Goal: Information Seeking & Learning: Learn about a topic

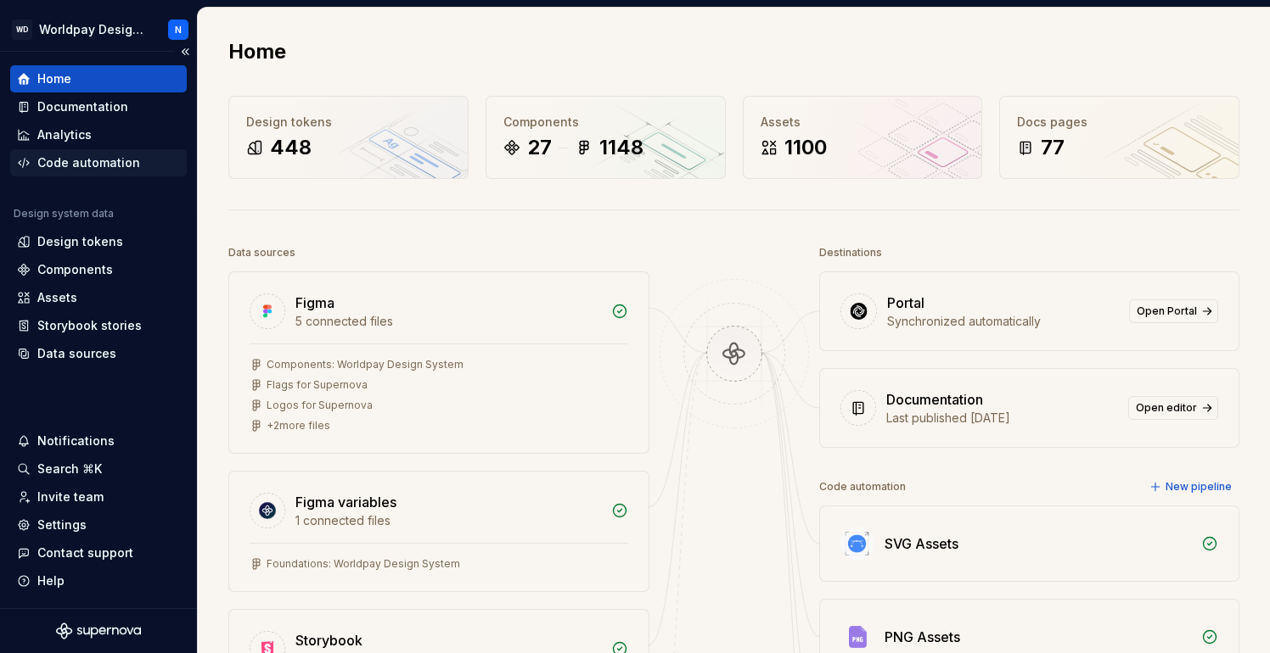
click at [103, 163] on div "Code automation" at bounding box center [88, 162] width 103 height 17
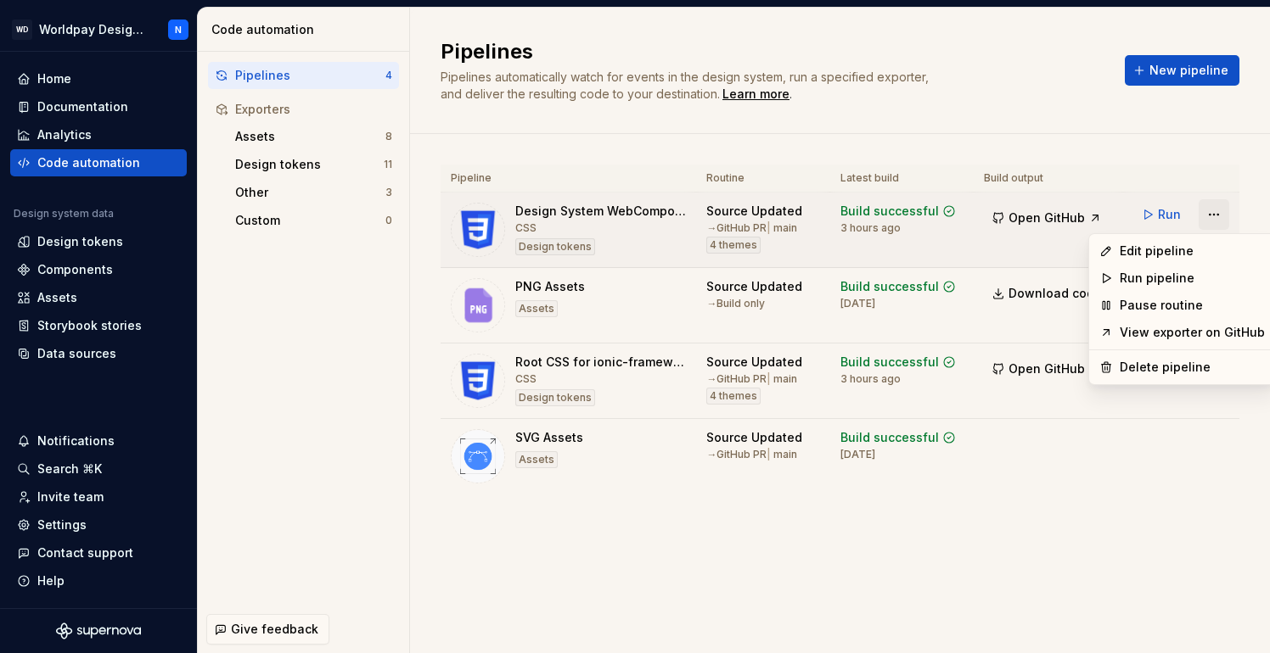
click at [1203, 212] on html "WD Worldpay Design System N Home Documentation Analytics Code automation Design…" at bounding box center [635, 326] width 1270 height 653
click at [1164, 246] on div "Edit pipeline" at bounding box center [1191, 251] width 145 height 17
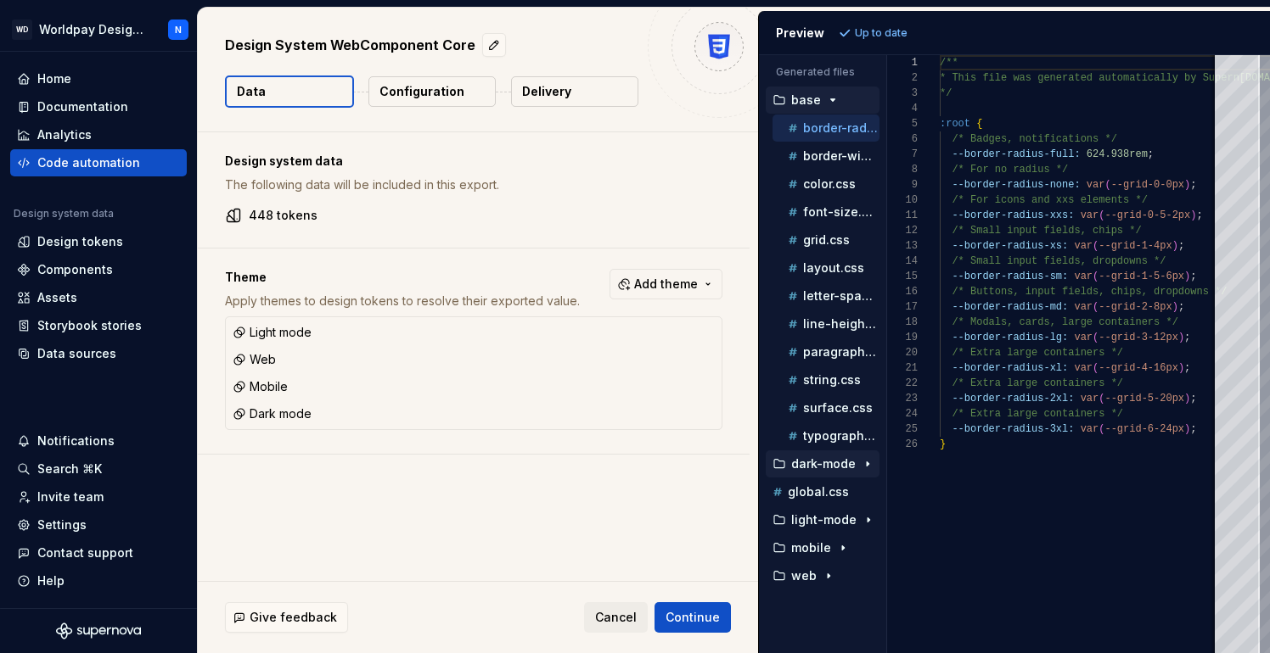
click at [863, 465] on icon "button" at bounding box center [868, 464] width 14 height 14
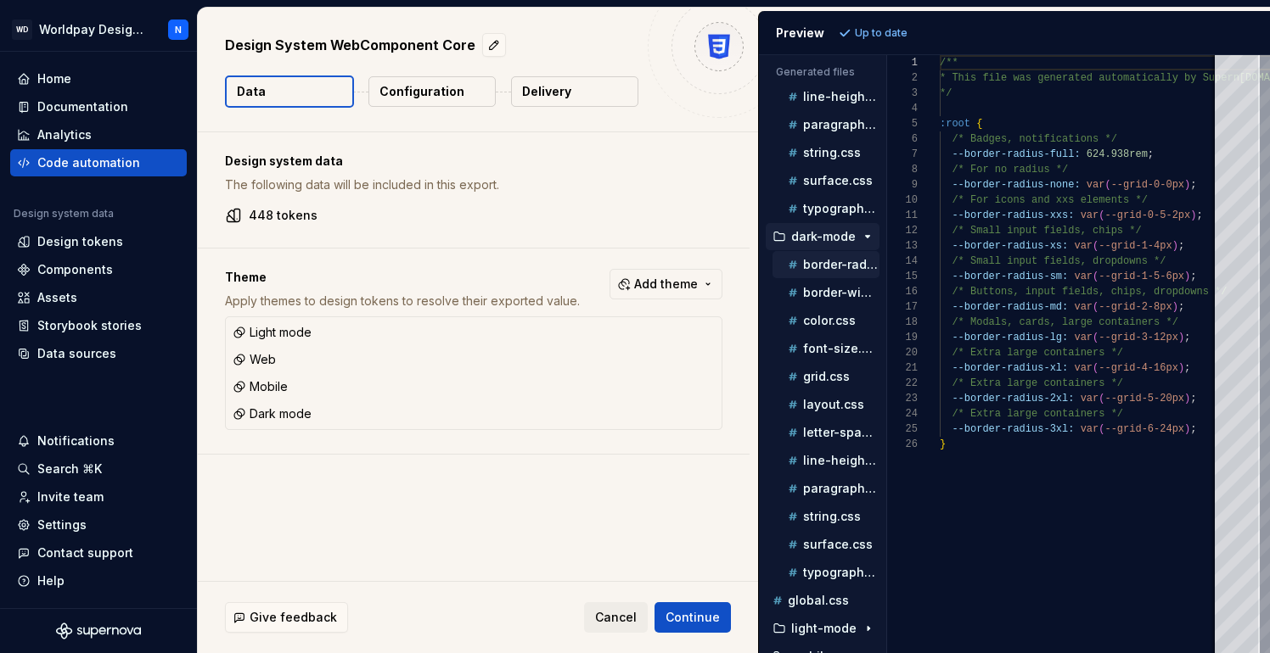
scroll to position [236, 0]
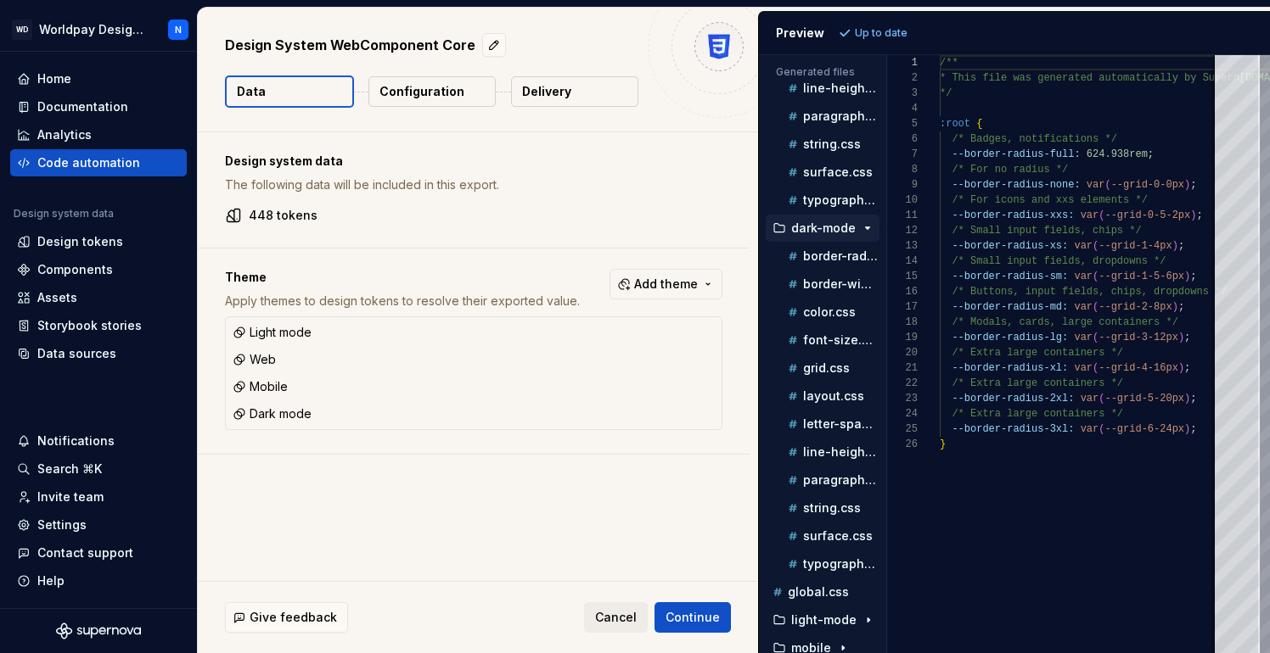
click at [866, 227] on icon "button" at bounding box center [868, 228] width 4 height 2
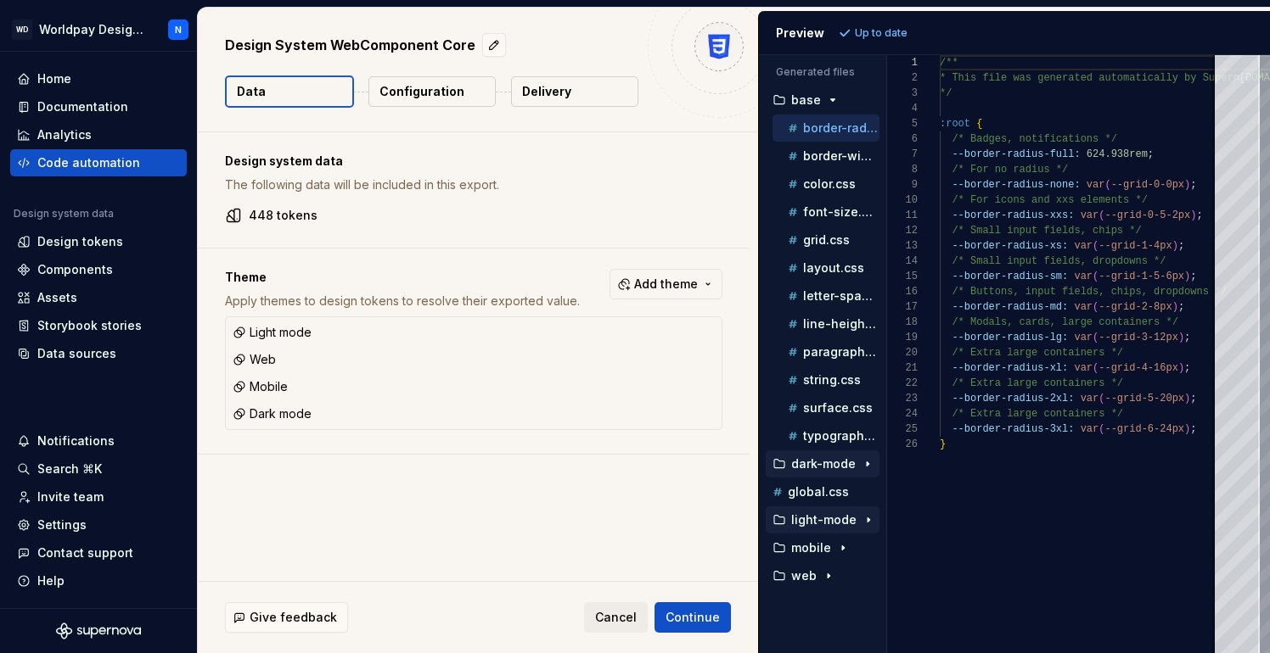
click at [862, 520] on icon "button" at bounding box center [868, 520] width 14 height 14
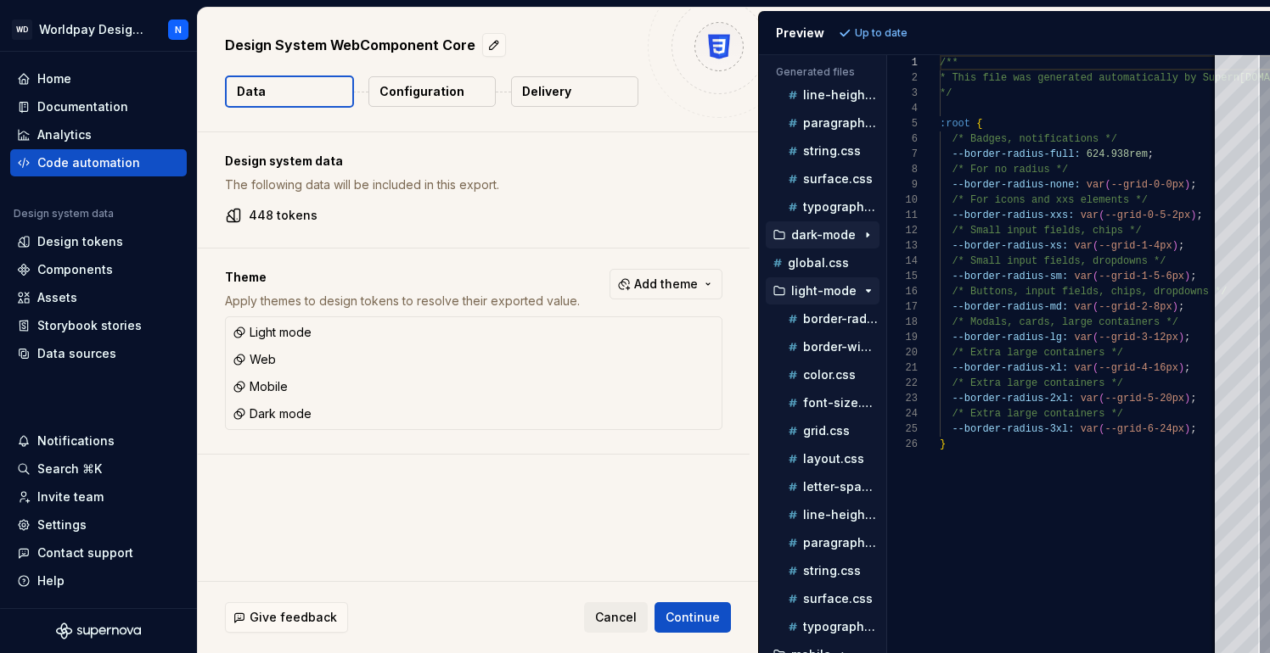
scroll to position [276, 0]
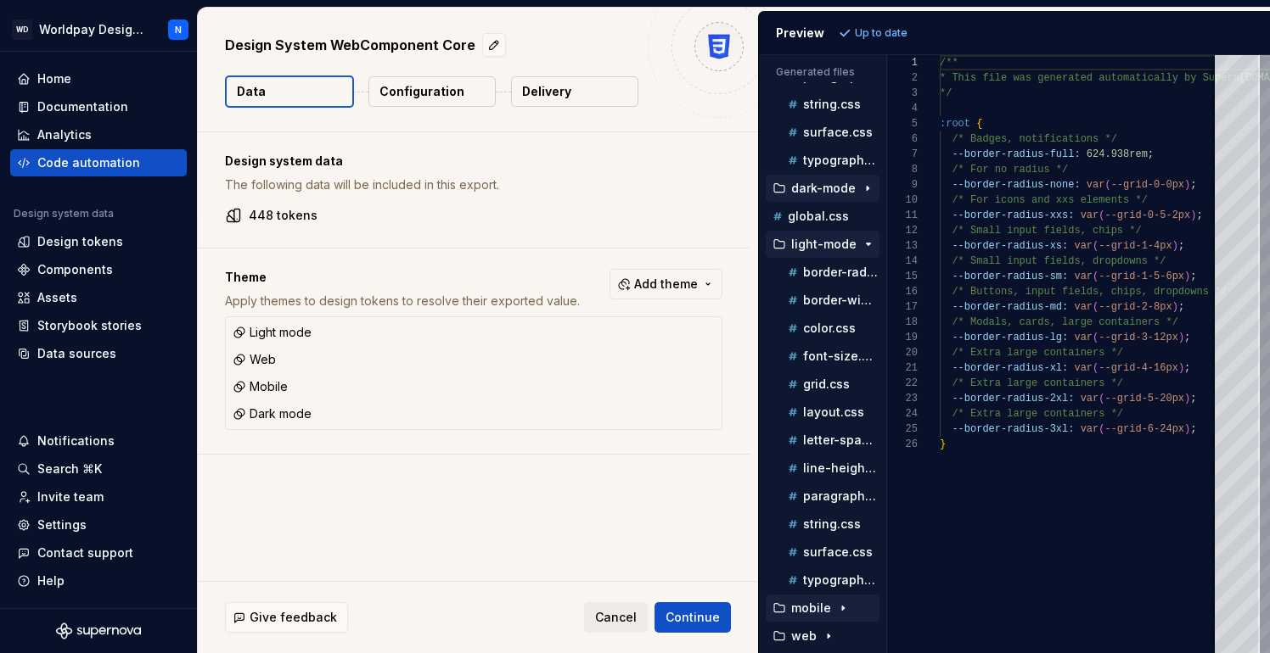
click at [836, 611] on icon "button" at bounding box center [843, 609] width 14 height 14
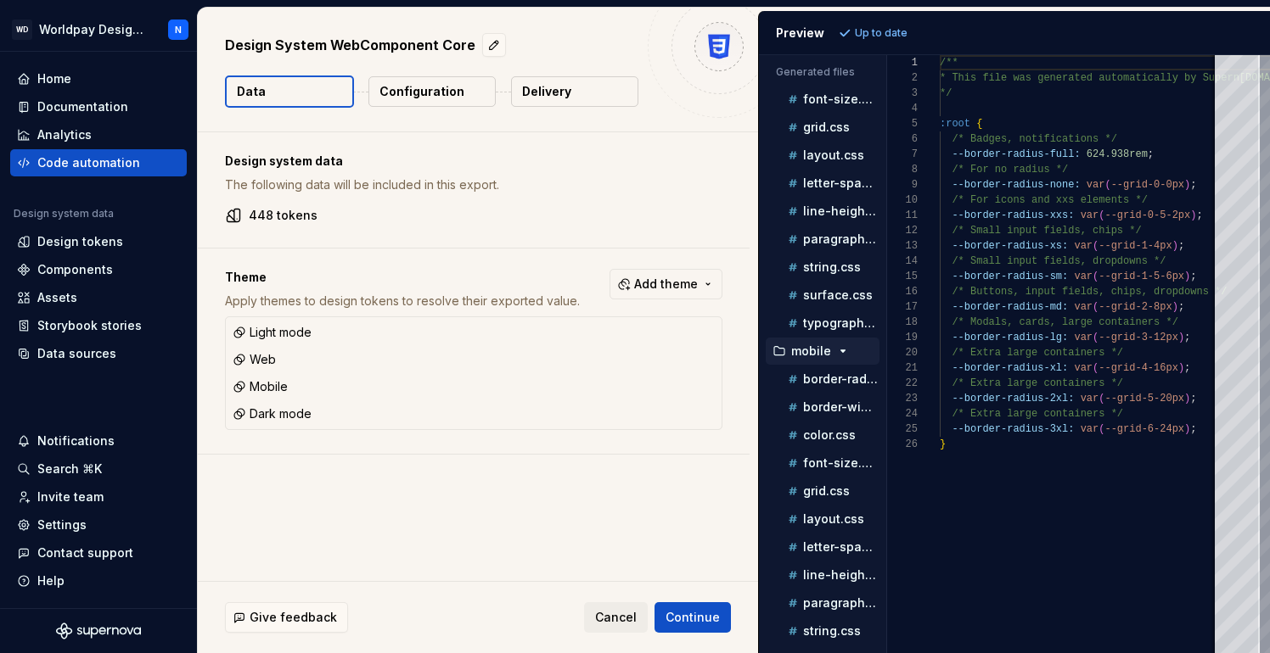
scroll to position [612, 0]
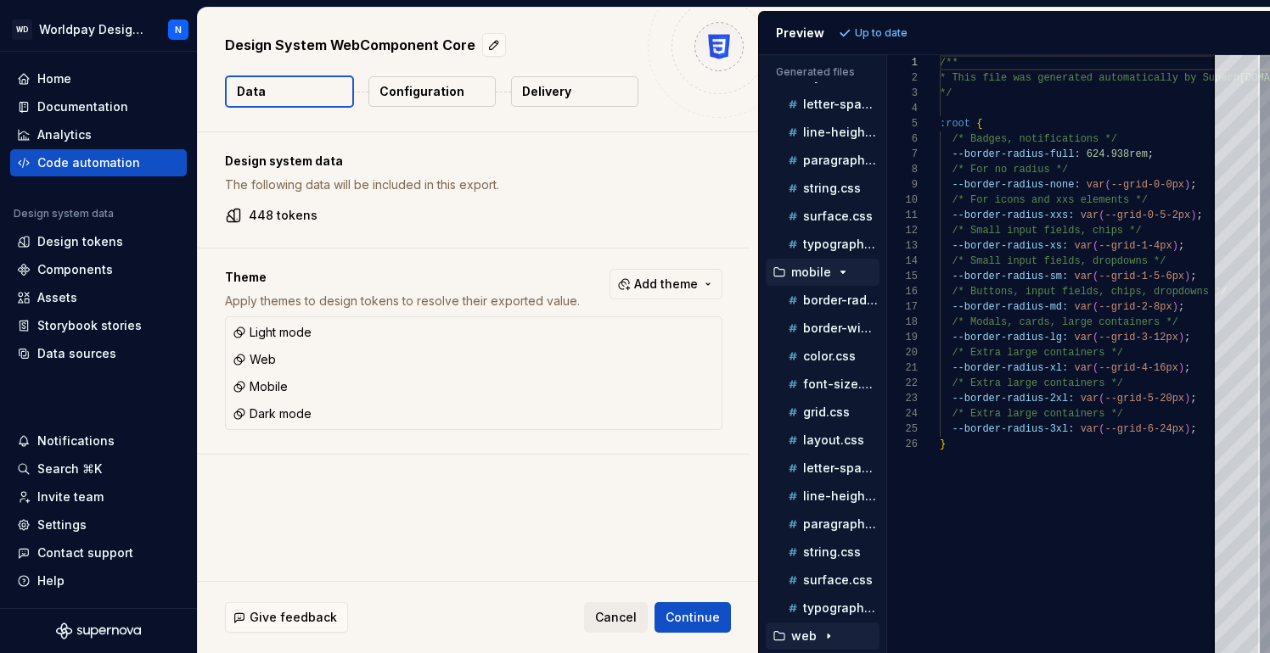
click at [830, 637] on icon "button" at bounding box center [829, 637] width 14 height 14
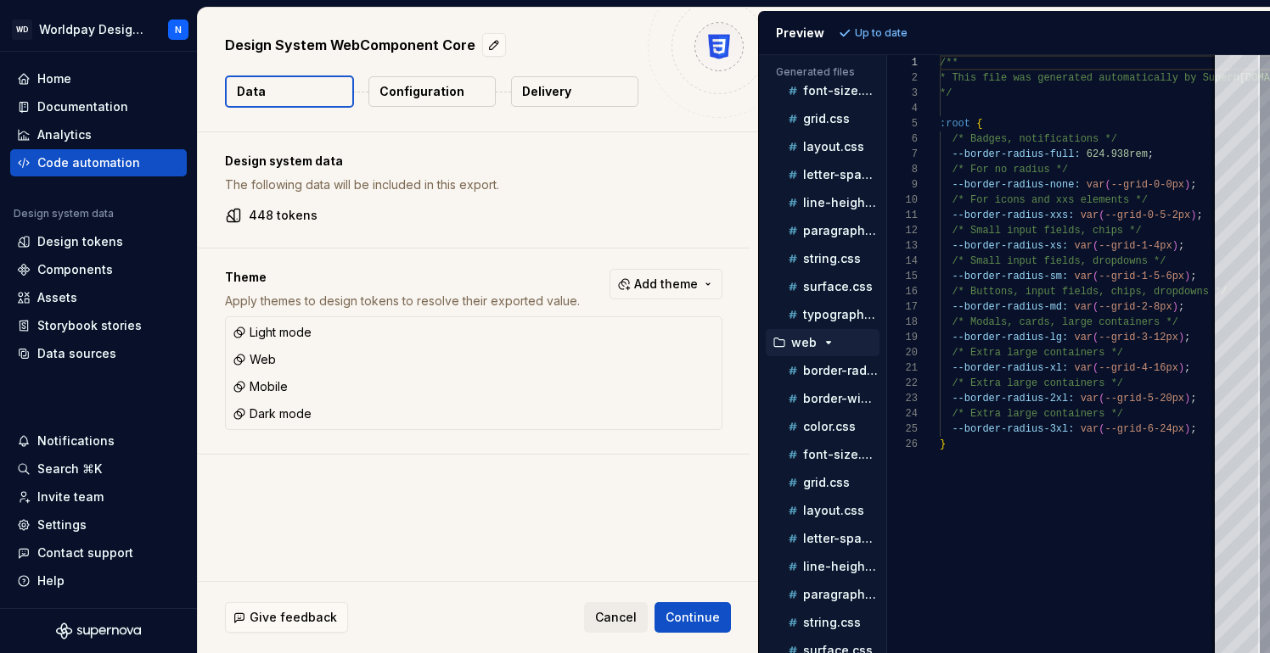
scroll to position [948, 0]
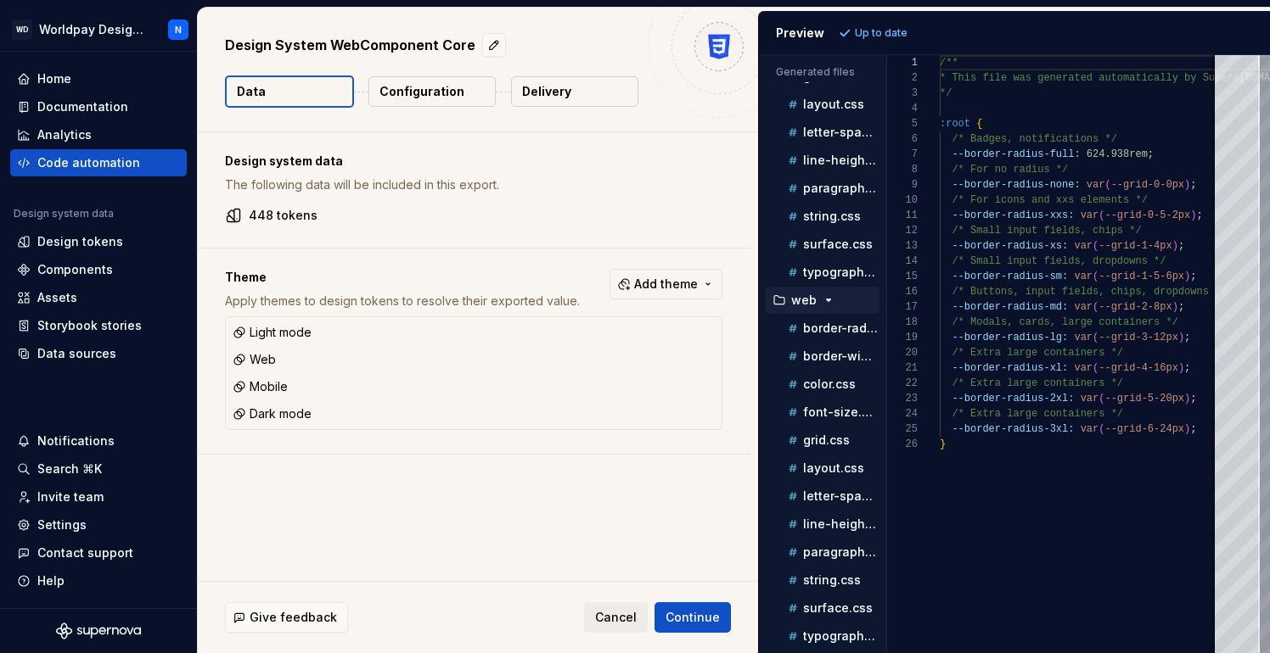
click at [826, 297] on icon "button" at bounding box center [829, 301] width 14 height 14
click at [618, 622] on span "Cancel" at bounding box center [616, 617] width 42 height 17
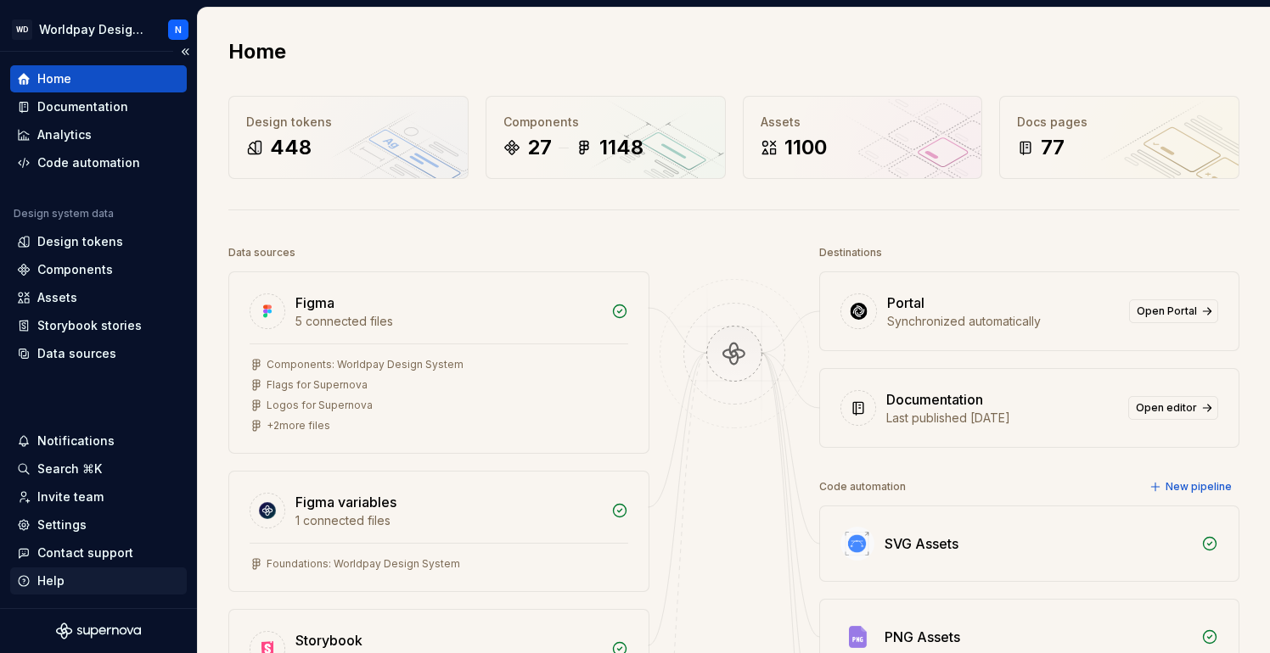
click at [49, 583] on div "Help" at bounding box center [50, 581] width 27 height 17
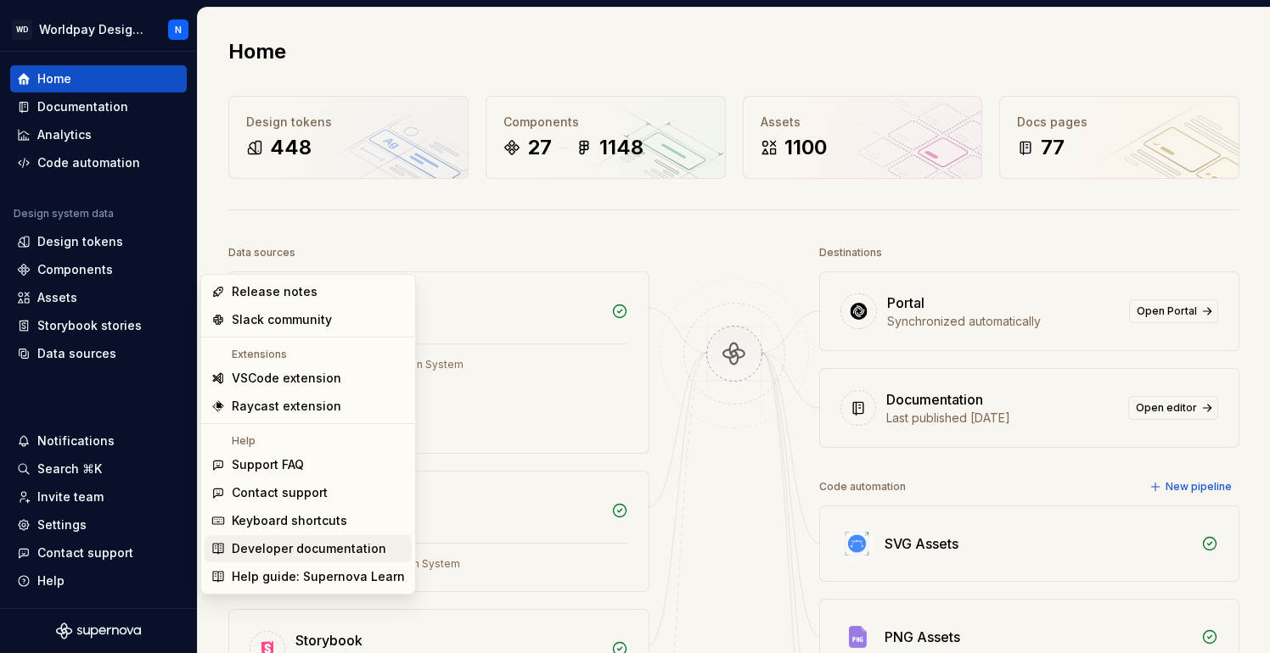
click at [289, 547] on div "Developer documentation" at bounding box center [309, 549] width 154 height 17
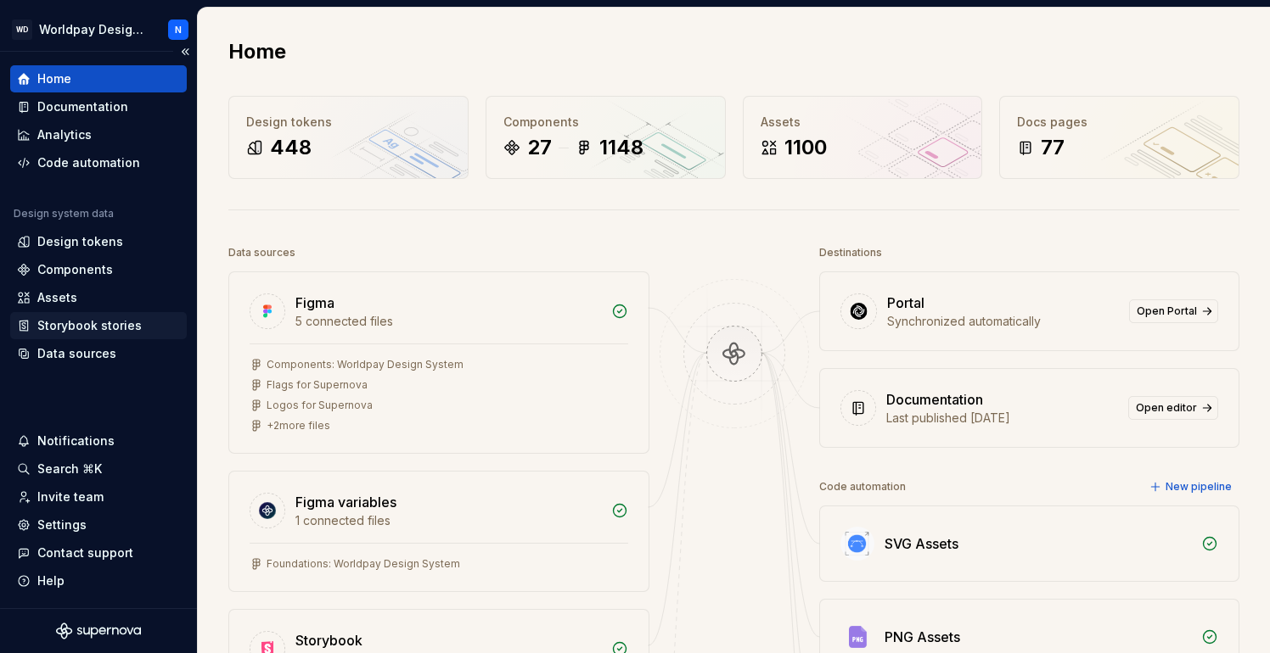
click at [96, 322] on div "Storybook stories" at bounding box center [89, 325] width 104 height 17
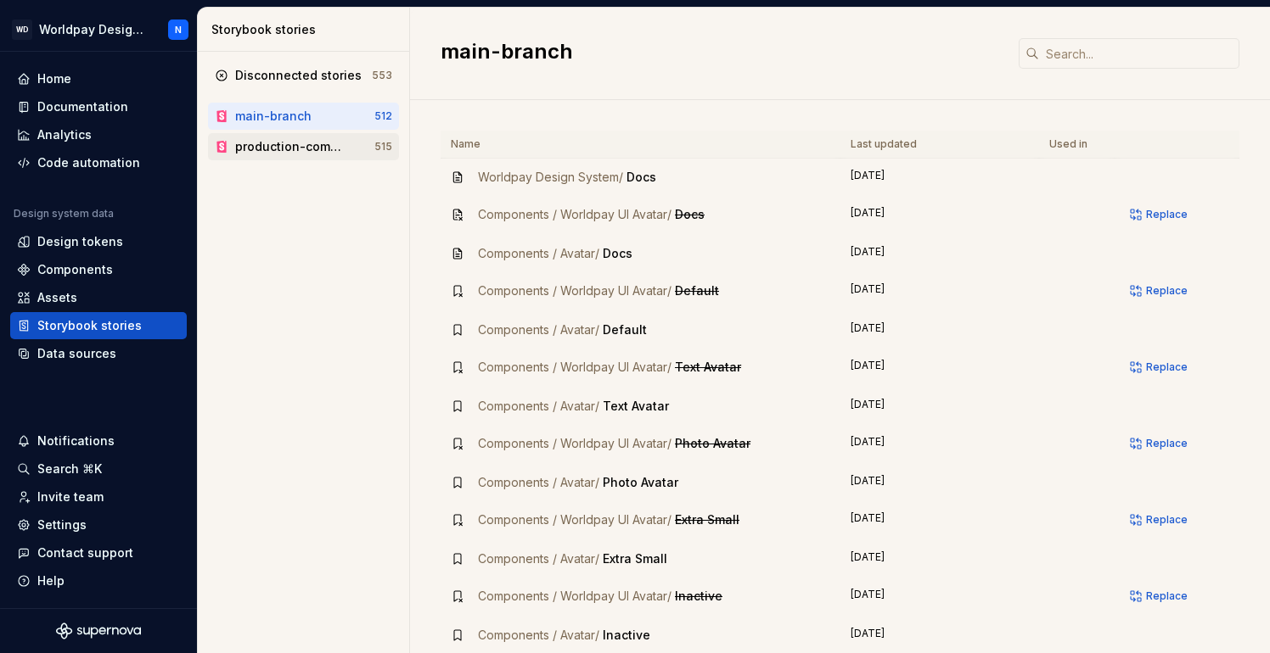
click at [318, 148] on div "production-components" at bounding box center [290, 146] width 111 height 17
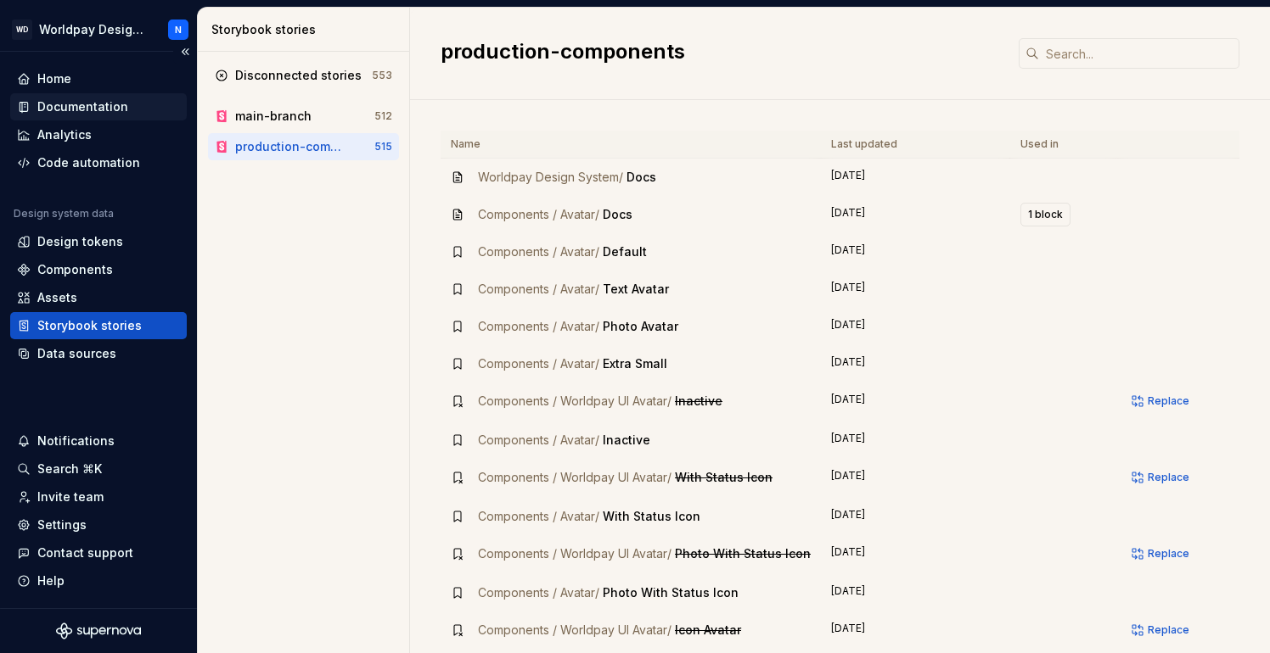
click at [93, 107] on div "Documentation" at bounding box center [82, 106] width 91 height 17
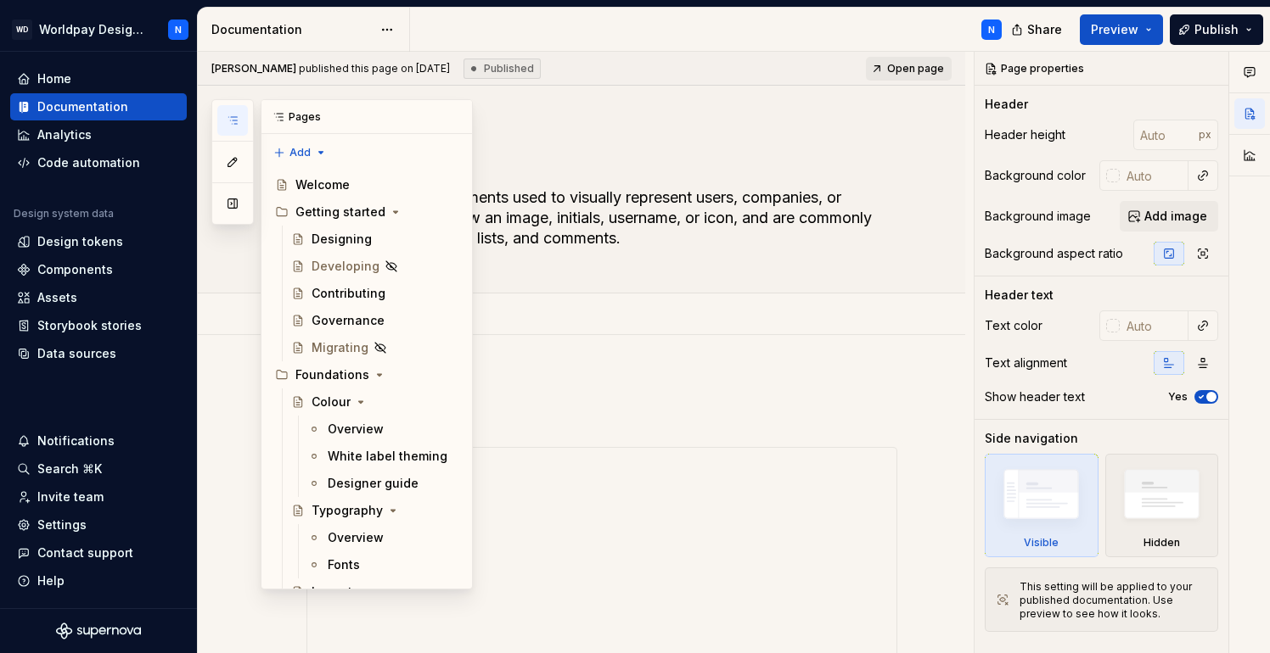
click at [236, 120] on icon "button" at bounding box center [232, 120] width 8 height 7
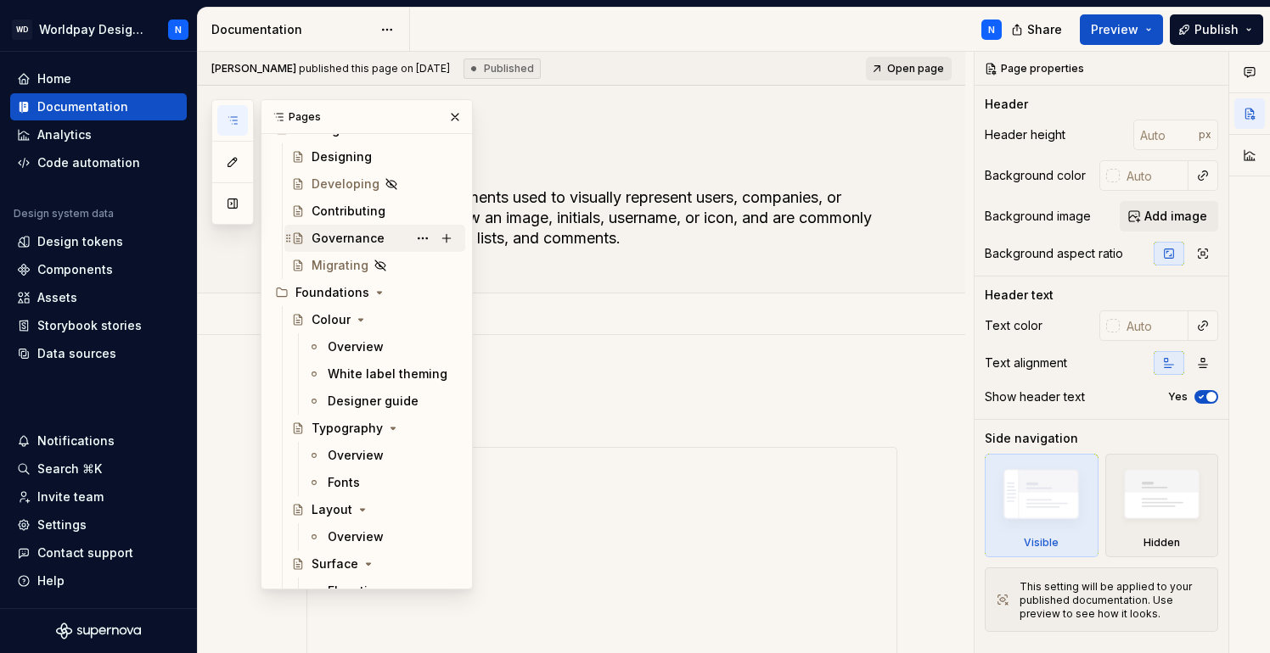
scroll to position [84, 0]
click at [392, 376] on div "White label theming" at bounding box center [368, 372] width 80 height 17
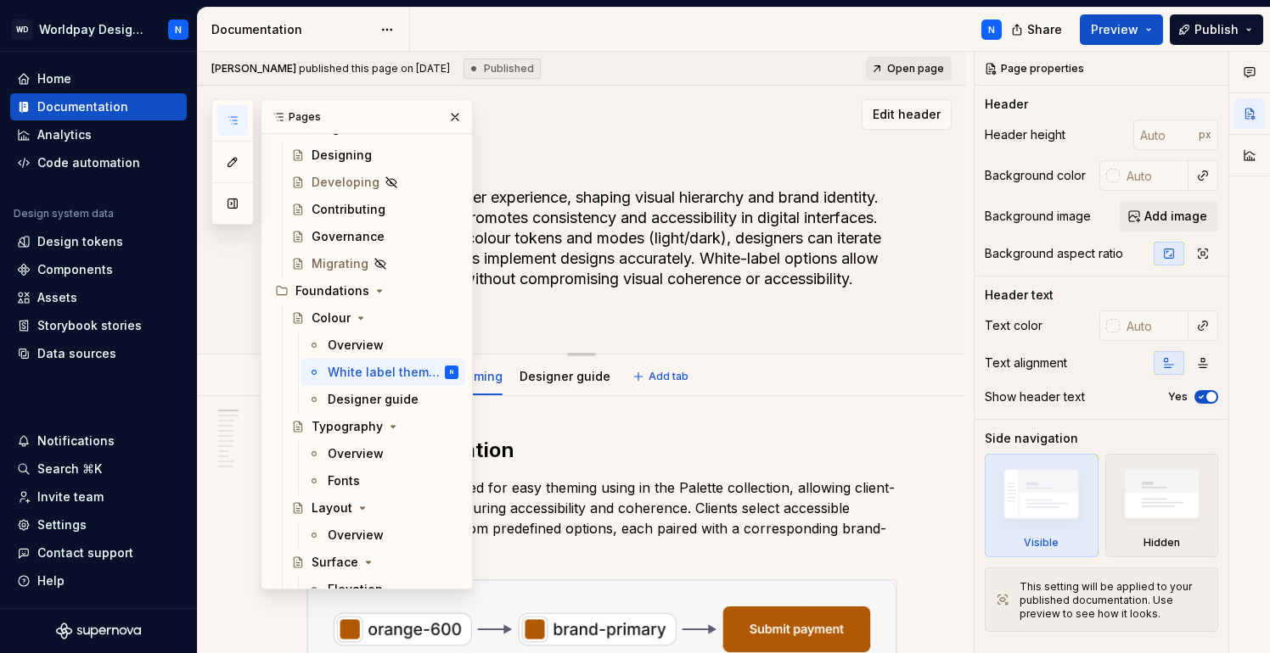
click at [837, 333] on div "Colour Colour is essential to user experience, shaping visual hierarchy and bra…" at bounding box center [601, 220] width 591 height 268
click at [737, 329] on div "Colour Colour is essential to user experience, shaping visual hierarchy and bra…" at bounding box center [601, 220] width 591 height 268
click at [455, 120] on button "button" at bounding box center [455, 117] width 24 height 24
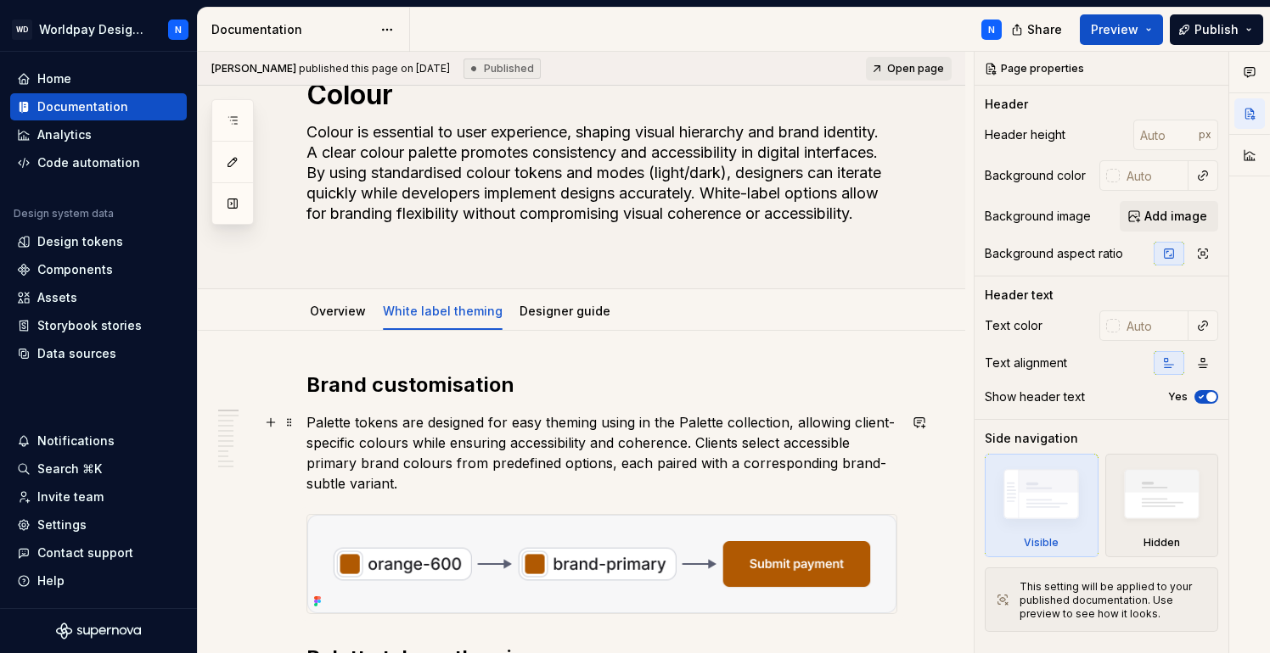
scroll to position [98, 0]
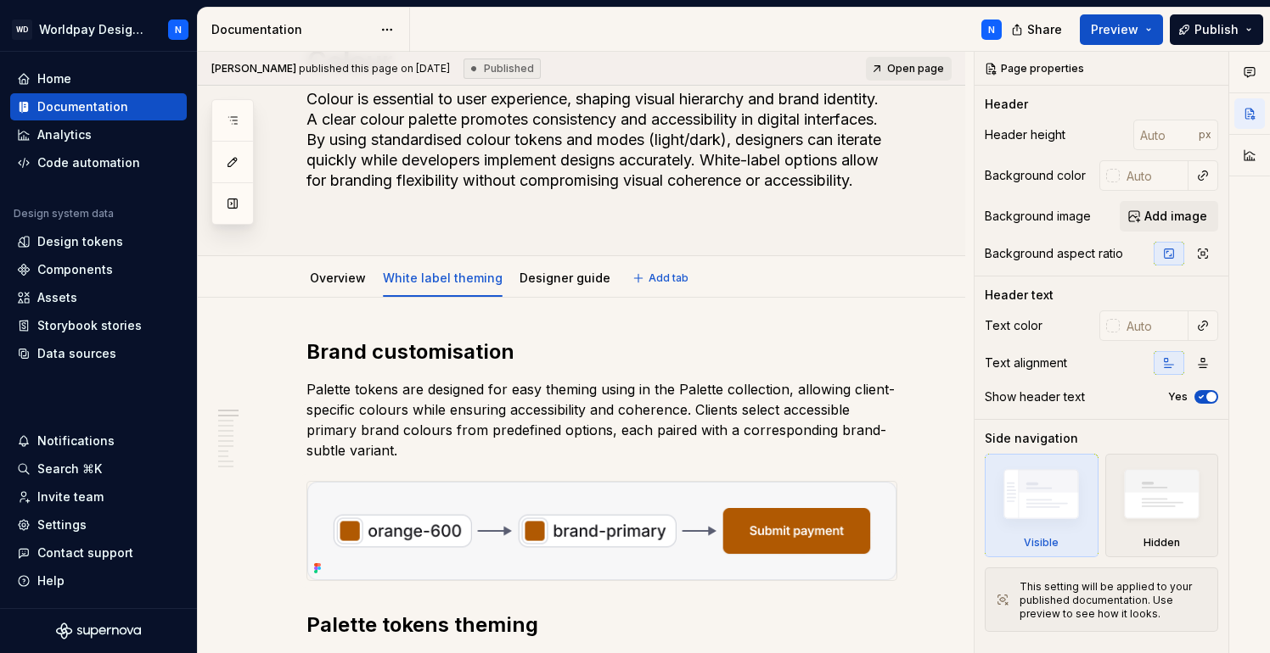
type textarea "*"
